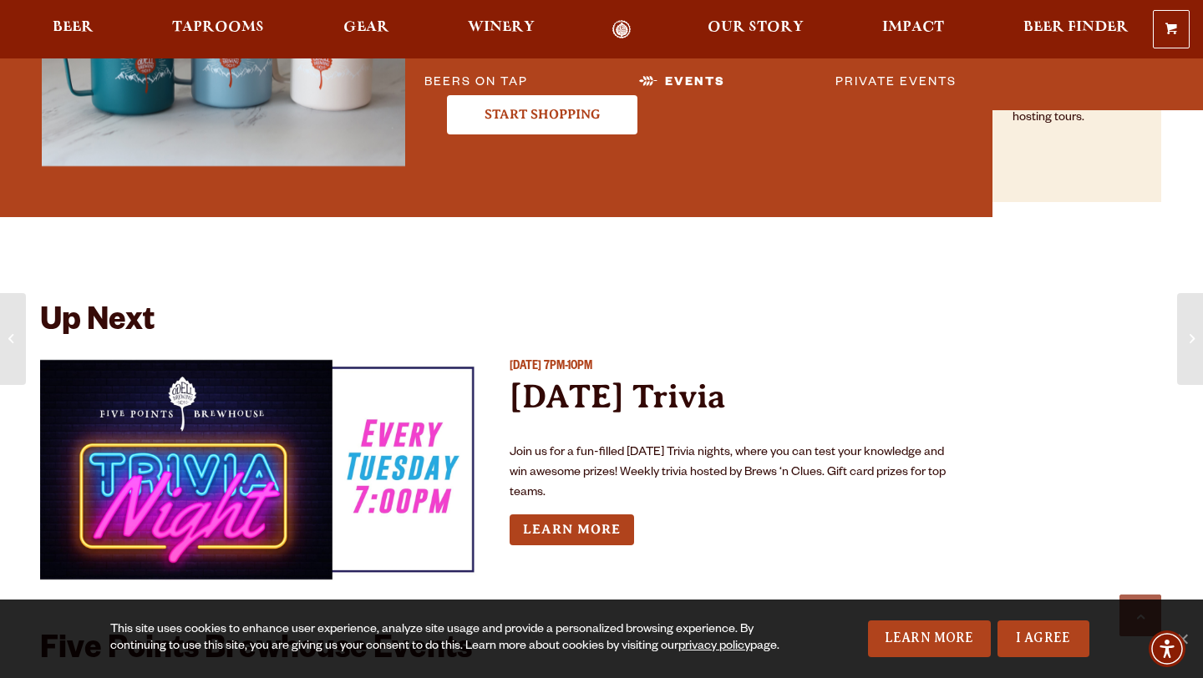
scroll to position [2547, 0]
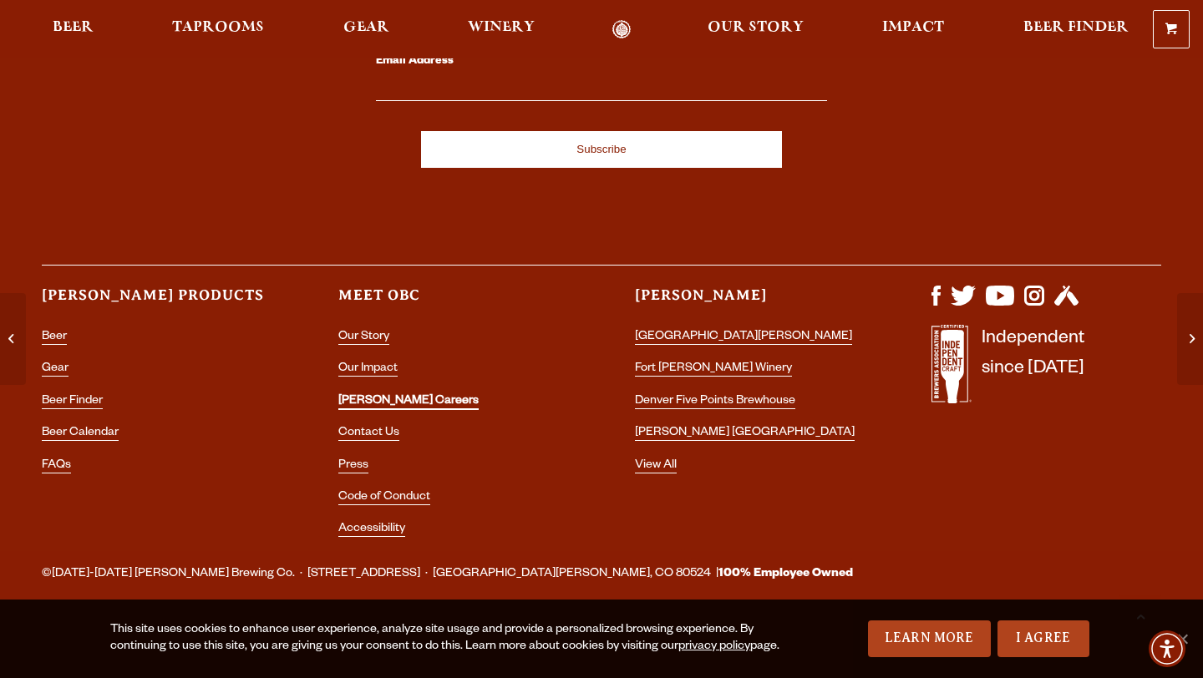
click at [382, 401] on link "[PERSON_NAME] Careers" at bounding box center [408, 402] width 140 height 15
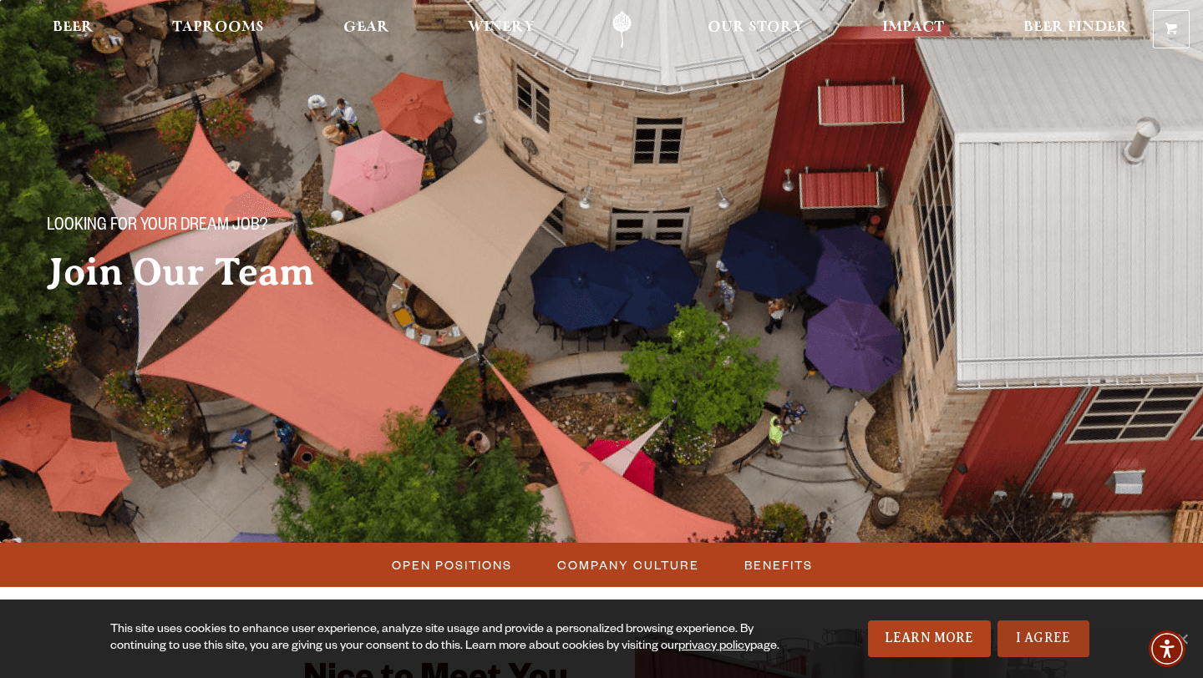
click at [1055, 643] on link "I Agree" at bounding box center [1043, 639] width 92 height 37
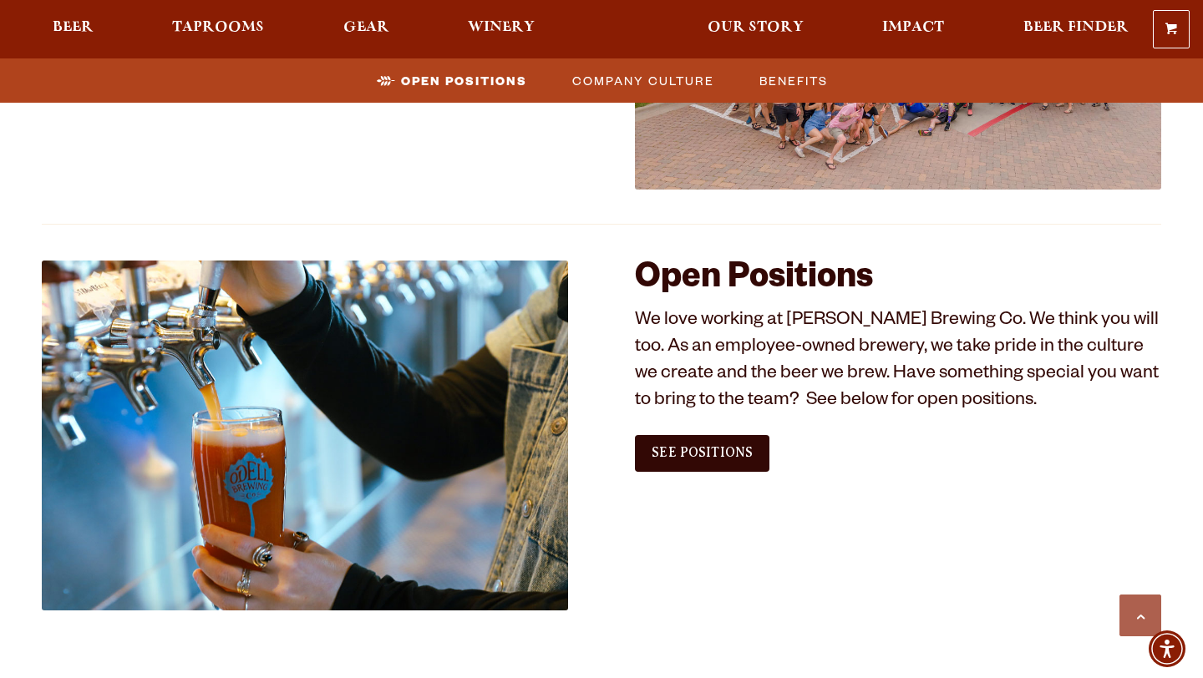
scroll to position [902, 0]
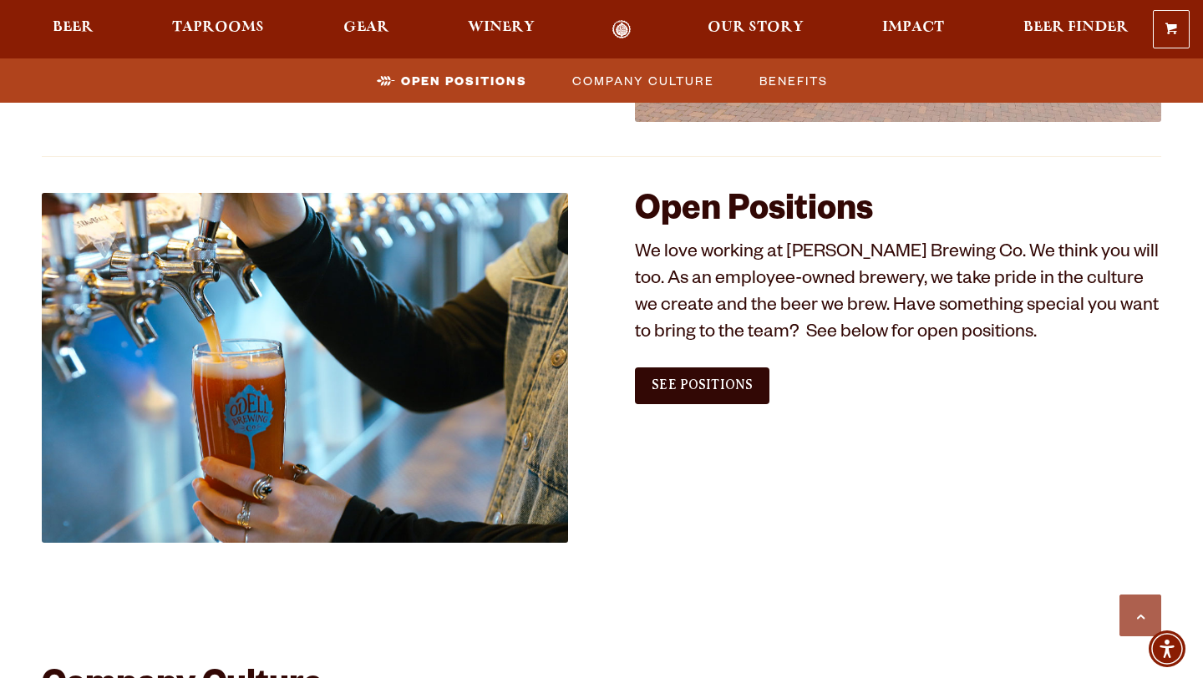
click at [729, 365] on div "See Positions" at bounding box center [702, 386] width 134 height 42
click at [708, 393] on link "See Positions" at bounding box center [702, 386] width 134 height 37
